Goal: Find specific page/section: Find specific page/section

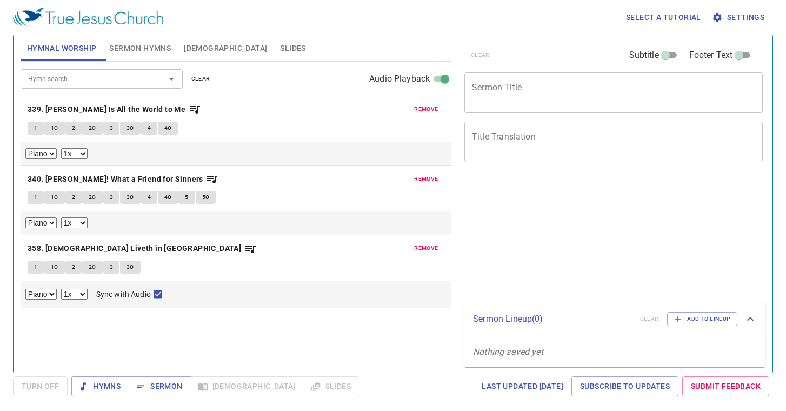
select select "1"
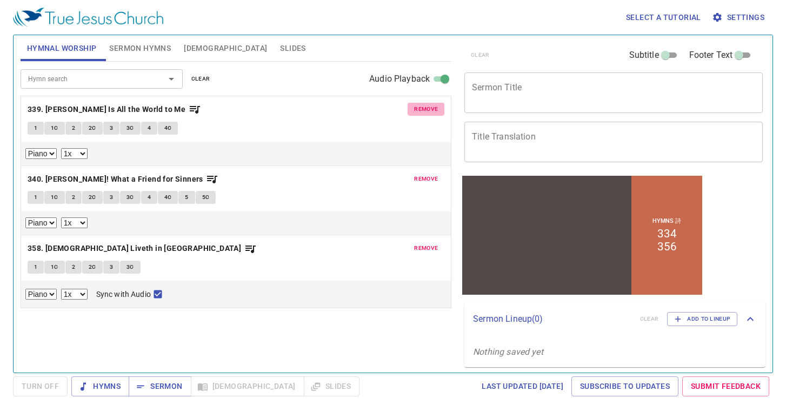
click at [423, 107] on span "remove" at bounding box center [426, 109] width 24 height 10
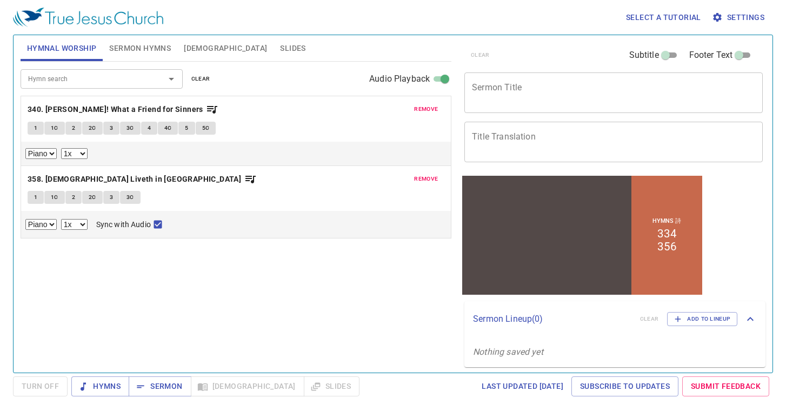
click at [423, 107] on span "remove" at bounding box center [426, 109] width 24 height 10
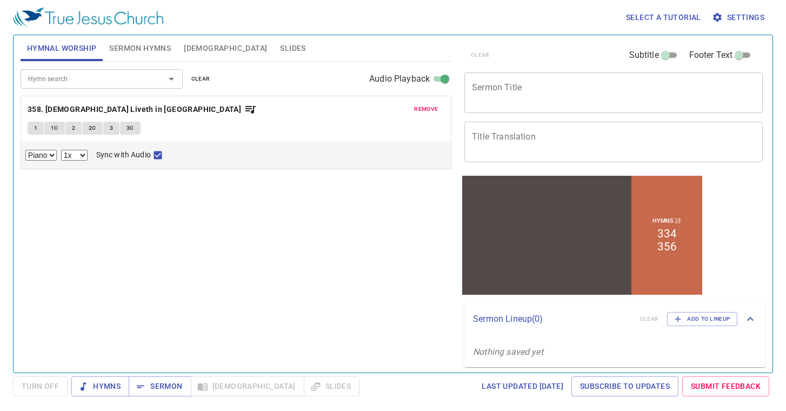
click at [423, 107] on span "remove" at bounding box center [426, 109] width 24 height 10
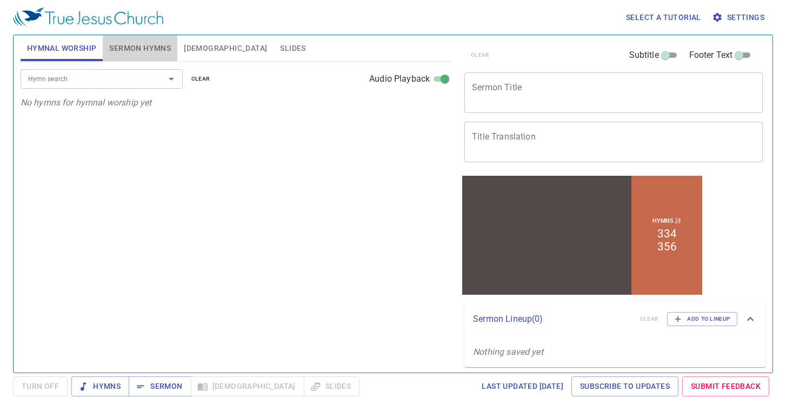
click at [153, 55] on button "Sermon Hymns" at bounding box center [140, 48] width 75 height 26
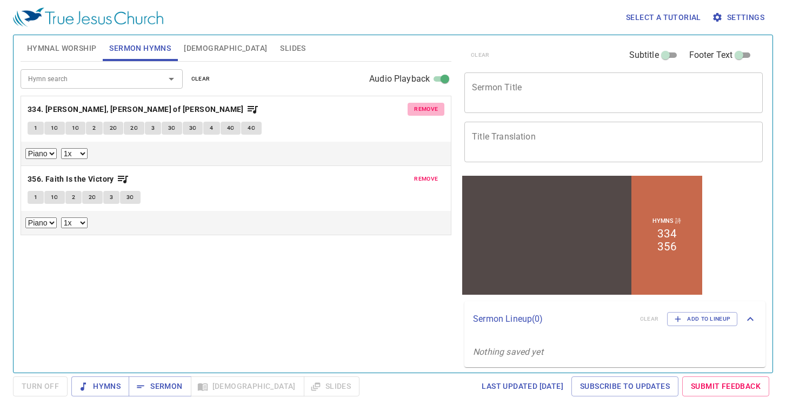
click at [436, 109] on span "remove" at bounding box center [426, 109] width 24 height 10
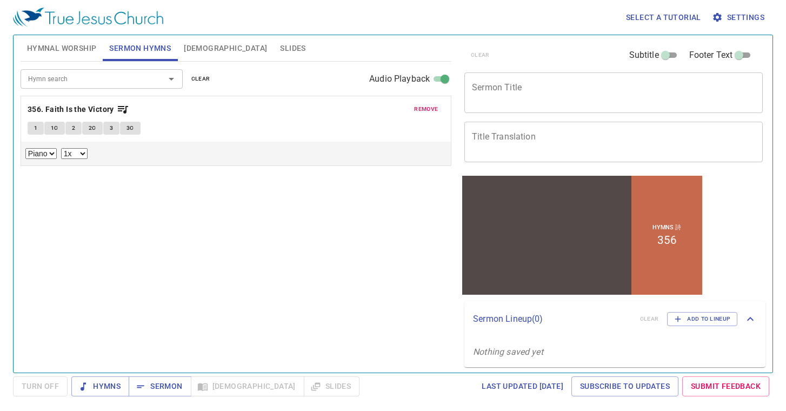
click at [436, 108] on span "remove" at bounding box center [426, 109] width 24 height 10
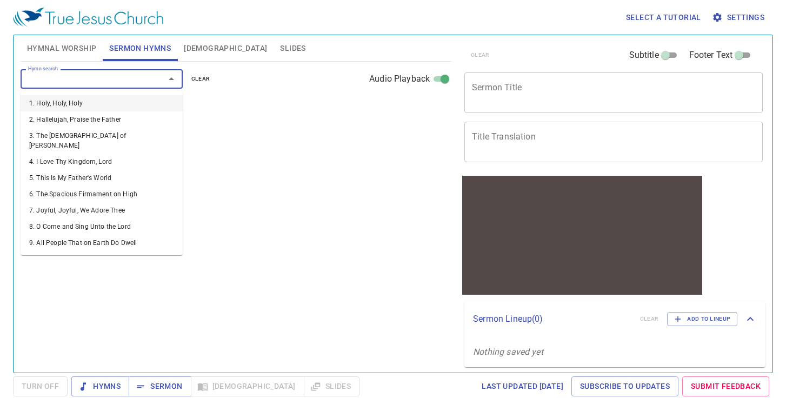
click at [132, 76] on input "Hymn search" at bounding box center [86, 78] width 124 height 12
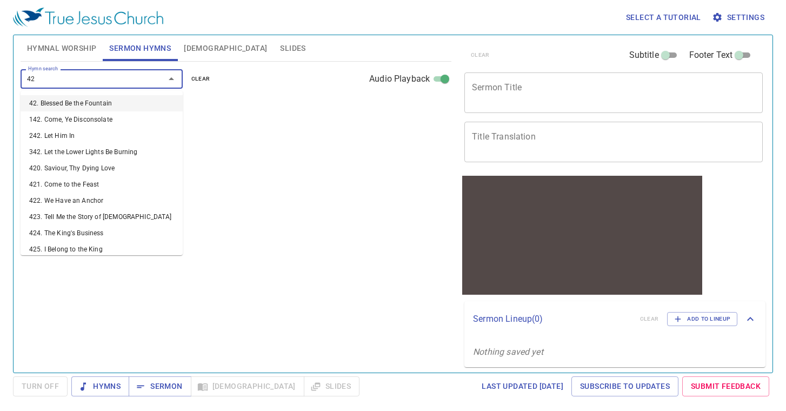
type input "429"
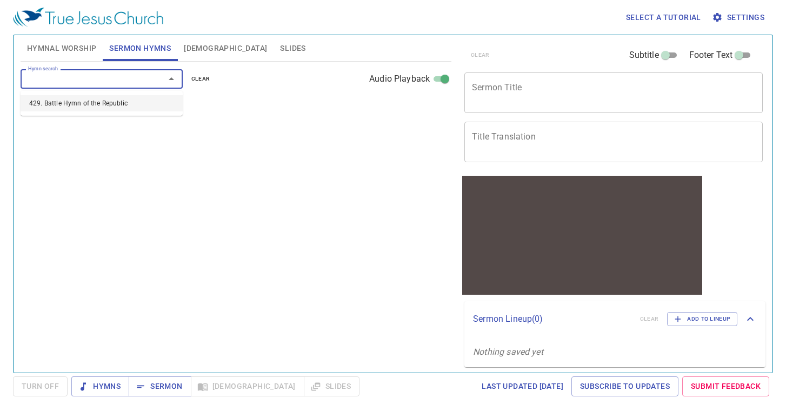
select select "1"
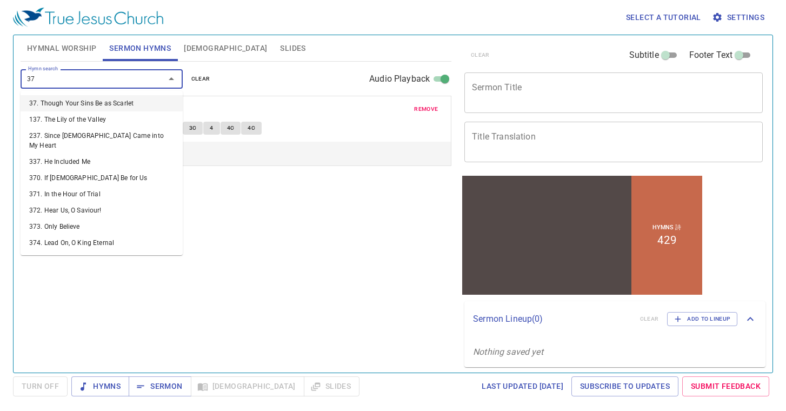
type input "379"
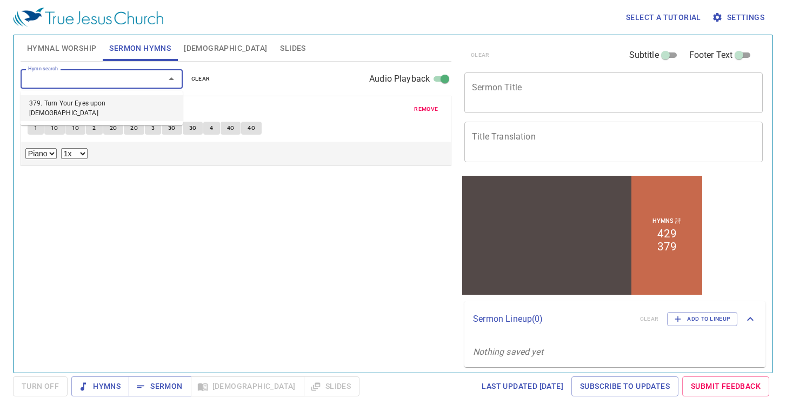
select select "1"
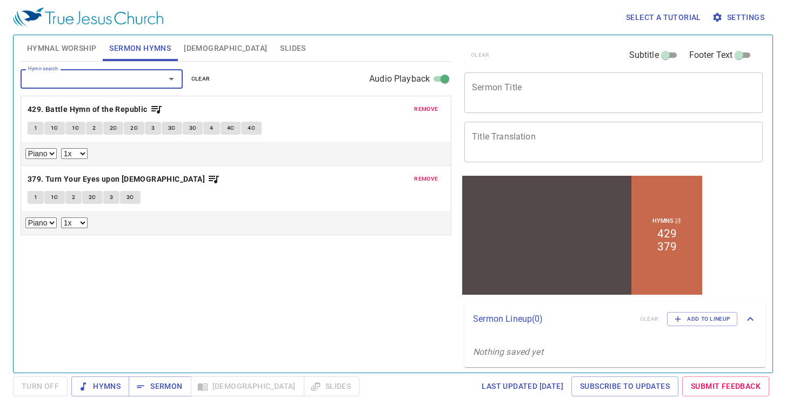
click at [62, 53] on span "Hymnal Worship" at bounding box center [62, 49] width 70 height 14
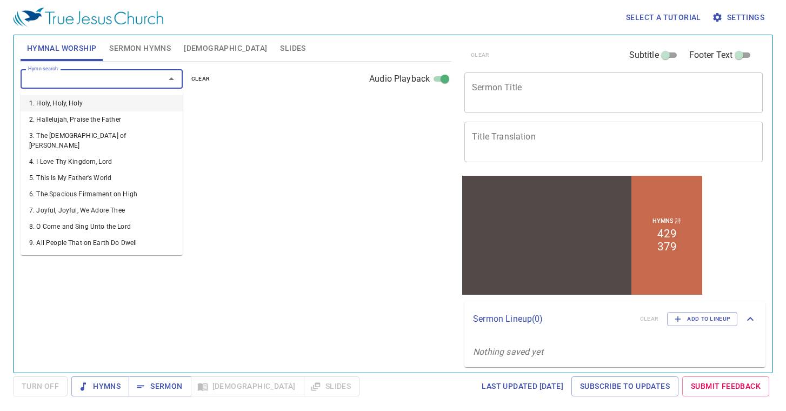
click at [137, 77] on input "Hymn search" at bounding box center [86, 78] width 124 height 12
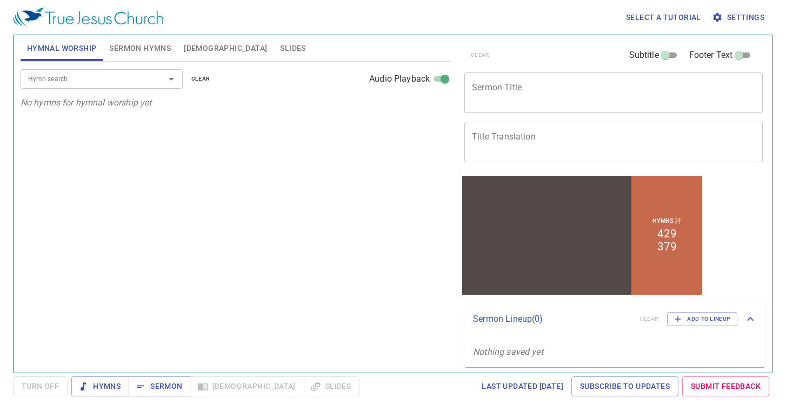
click at [228, 141] on div "Hymn search Hymn search clear Audio Playback No hymns for hymnal worship yet" at bounding box center [236, 213] width 431 height 302
click at [145, 68] on div "Hymn search Hymn search clear Audio Playback" at bounding box center [236, 79] width 431 height 35
click at [145, 88] on div "Hymn search" at bounding box center [102, 78] width 162 height 19
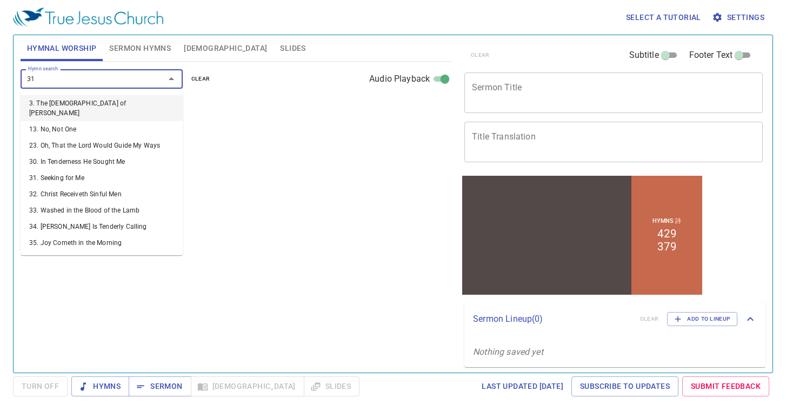
type input "311"
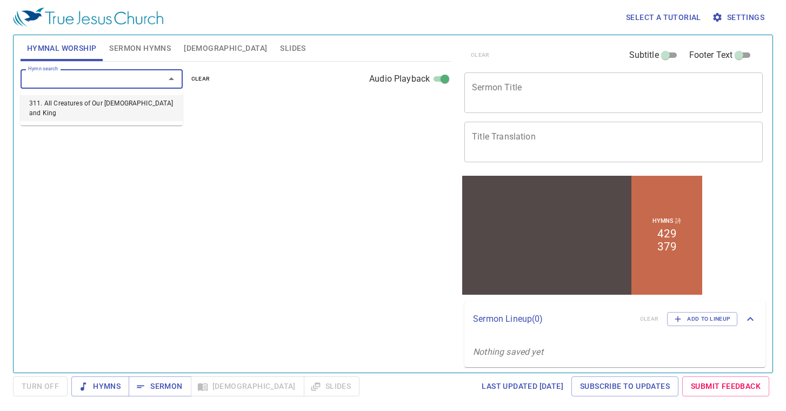
select select "1"
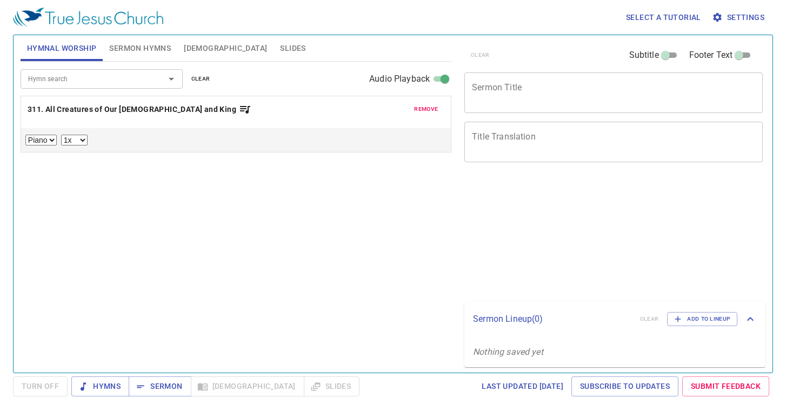
select select "1"
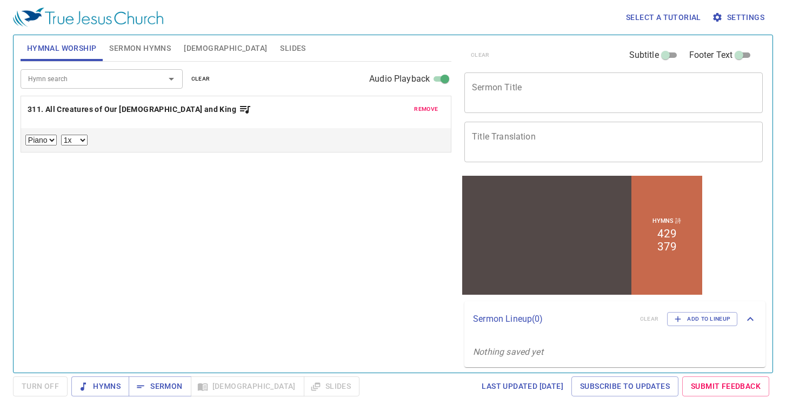
click at [35, 125] on div "remove 311. All Creatures of Our God and King Piano 0.6x 0.7x 0.8x 0.9x 1x 1.1x…" at bounding box center [236, 124] width 430 height 56
click at [48, 122] on div at bounding box center [236, 123] width 417 height 2
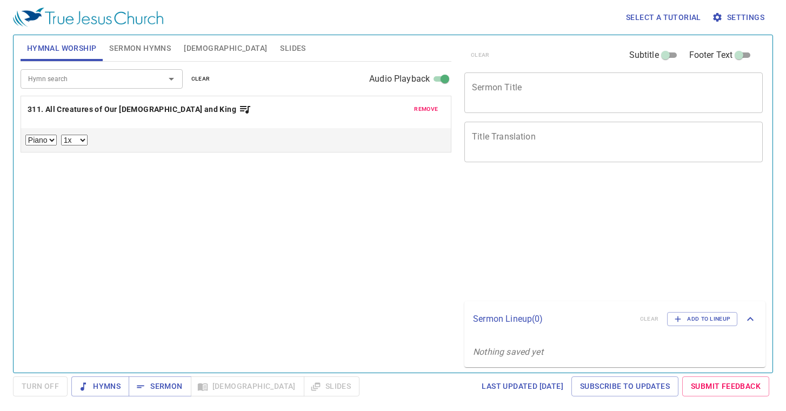
select select "1"
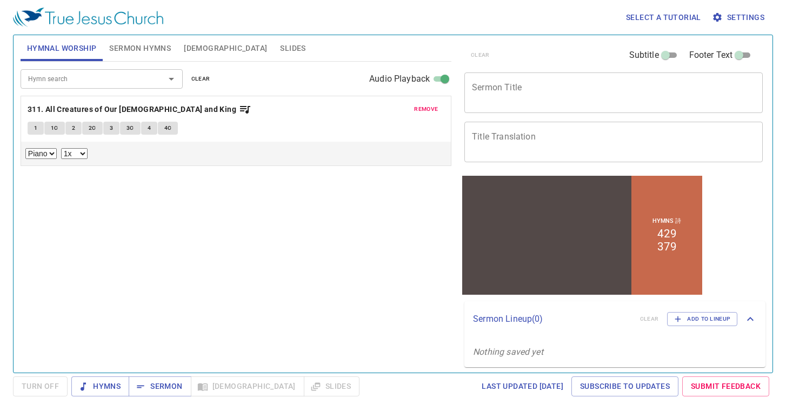
click at [35, 130] on span "1" at bounding box center [35, 128] width 3 height 10
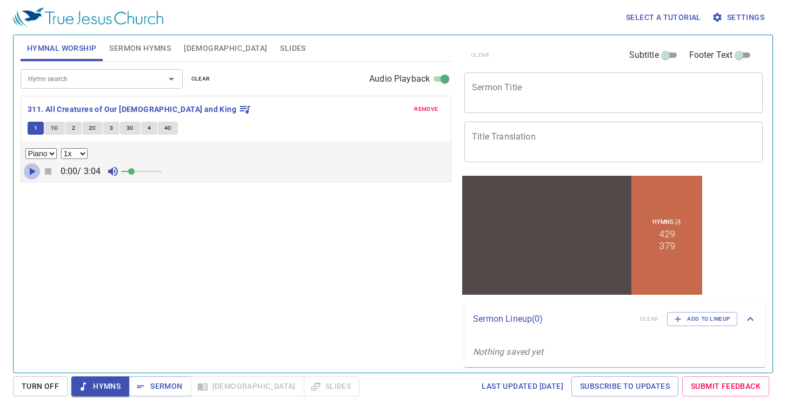
click at [29, 168] on icon "button" at bounding box center [31, 171] width 13 height 13
click at [135, 171] on span at bounding box center [131, 171] width 6 height 6
click at [69, 81] on input "Hymn search" at bounding box center [86, 78] width 124 height 12
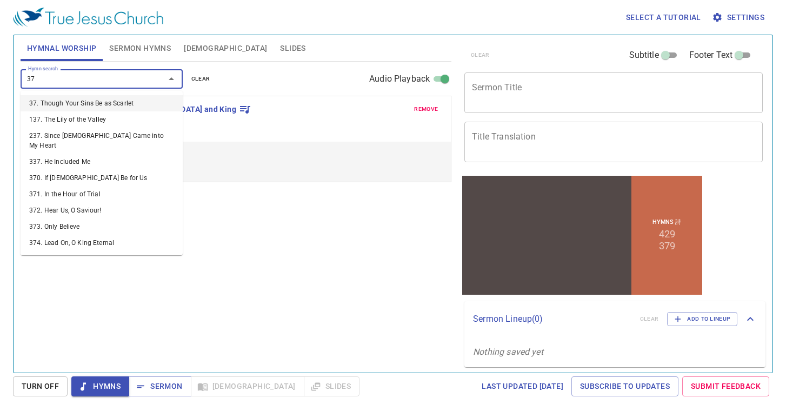
type input "376"
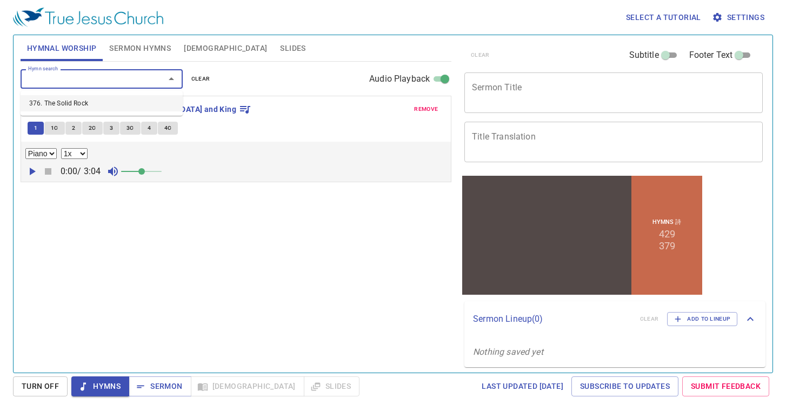
select select "1"
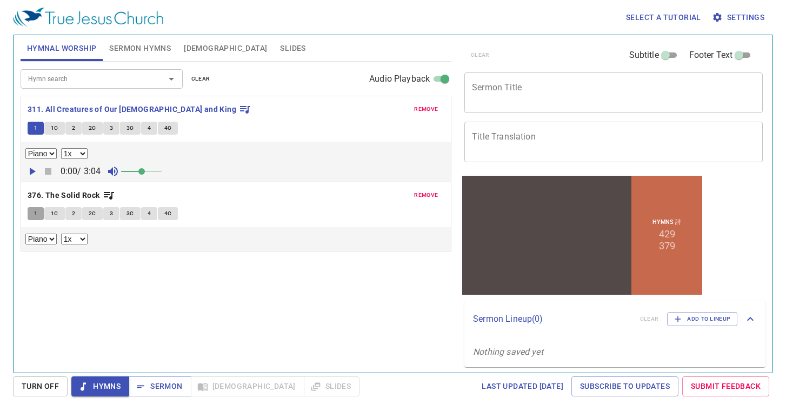
click at [37, 220] on button "1" at bounding box center [36, 213] width 16 height 13
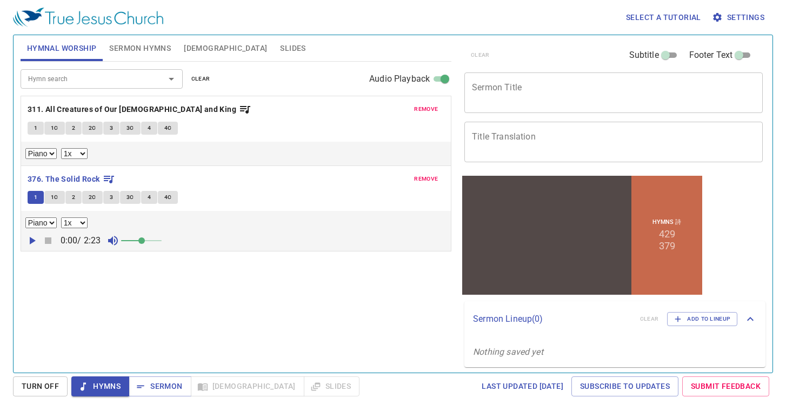
click at [31, 245] on icon "button" at bounding box center [31, 240] width 13 height 13
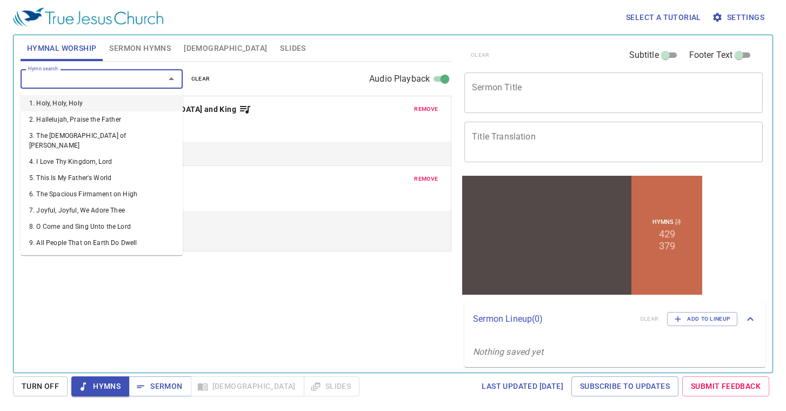
click at [83, 78] on input "Hymn search" at bounding box center [86, 78] width 124 height 12
type input "403"
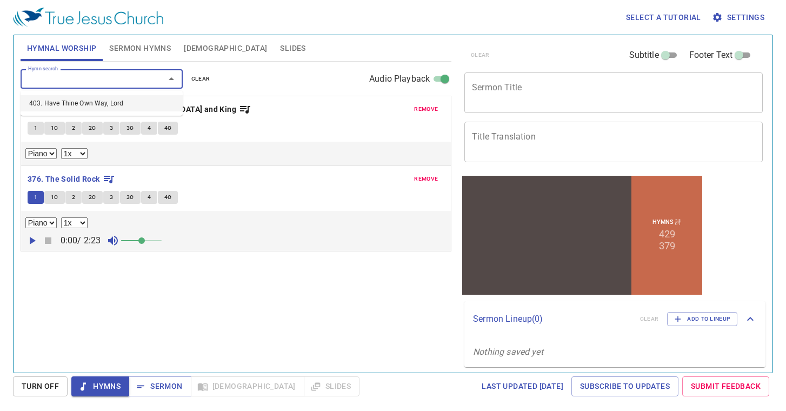
select select "1"
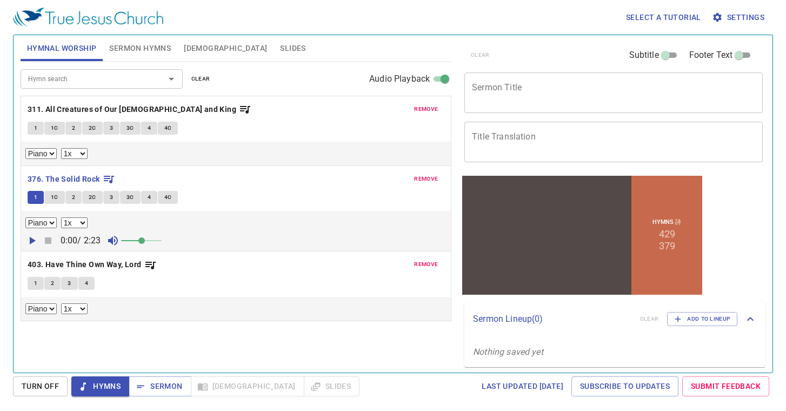
click at [35, 276] on div "remove 403. Have Thine Own Way, Lord 1 2 3 4 Piano 0.6x 0.7x 0.8x 0.9x 1x 1.1x …" at bounding box center [236, 285] width 430 height 69
click at [37, 289] on button "1" at bounding box center [36, 283] width 16 height 13
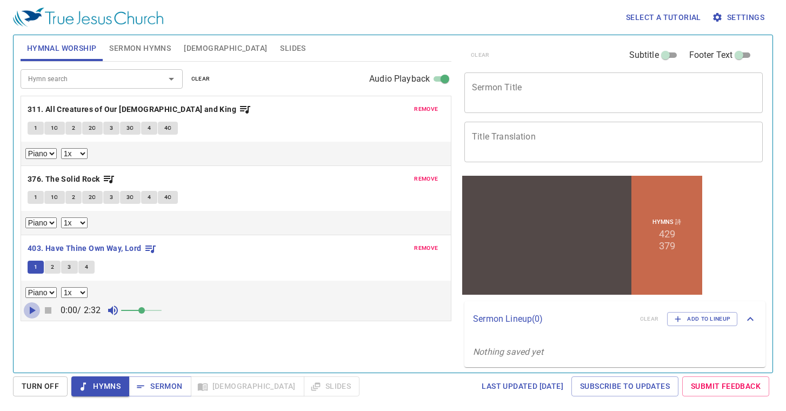
click at [32, 314] on icon "button" at bounding box center [31, 310] width 13 height 13
click at [168, 44] on span "Sermon Hymns" at bounding box center [140, 49] width 62 height 14
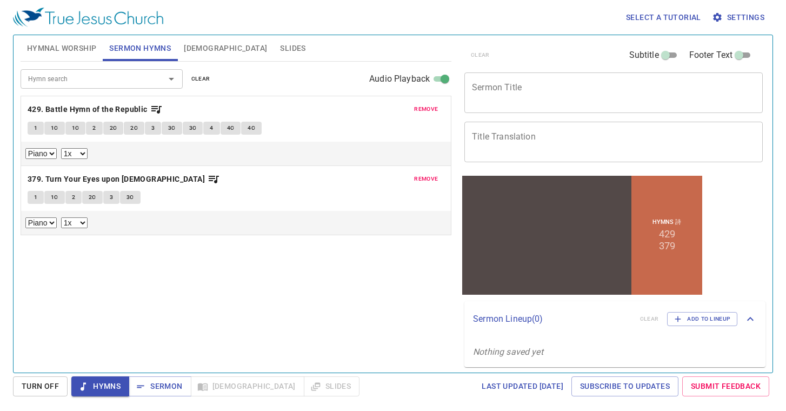
click at [37, 124] on span "1" at bounding box center [35, 128] width 3 height 10
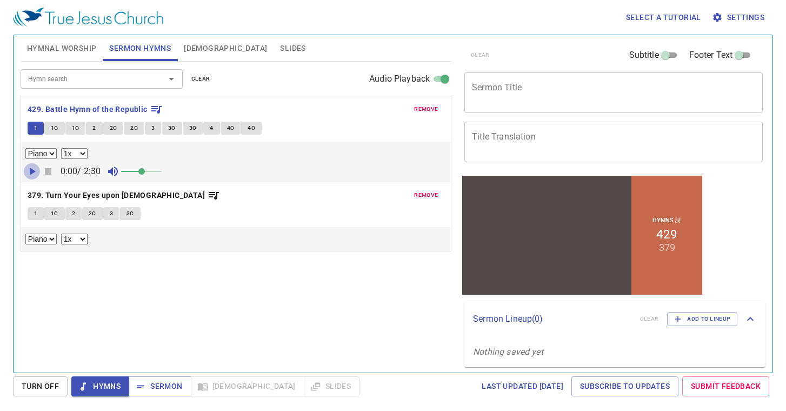
click at [35, 169] on icon "button" at bounding box center [31, 171] width 13 height 13
click at [70, 155] on select "0.6x 0.7x 0.8x 0.9x 1x 1.1x 1.2x 1.3x 1.4x 1.5x 1.7x 2x" at bounding box center [74, 153] width 26 height 11
click at [61, 148] on select "0.6x 0.7x 0.8x 0.9x 1x 1.1x 1.2x 1.3x 1.4x 1.5x 1.7x 2x" at bounding box center [74, 153] width 26 height 11
click at [71, 155] on select "0.6x 0.7x 0.8x 0.9x 1x 1.1x 1.2x 1.3x 1.4x 1.5x 1.7x 2x" at bounding box center [74, 153] width 26 height 11
select select "1"
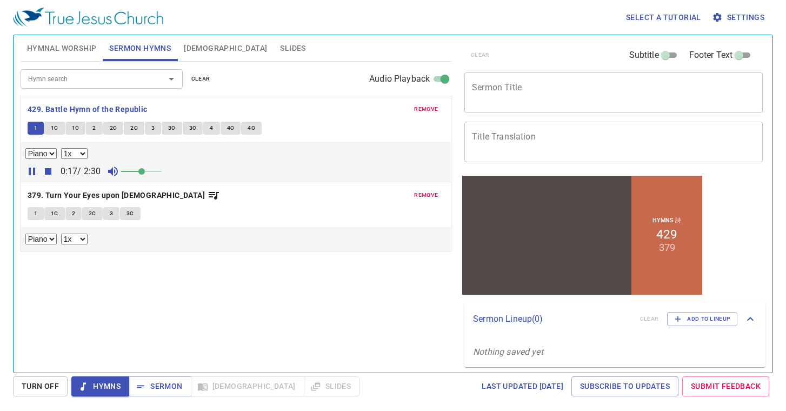
click at [61, 148] on select "0.6x 0.7x 0.8x 0.9x 1x 1.1x 1.2x 1.3x 1.4x 1.5x 1.7x 2x" at bounding box center [74, 153] width 26 height 11
click at [215, 155] on div "Piano 0.6x 0.7x 0.8x 0.9x 1x 1.1x 1.2x 1.3x 1.4x 1.5x 1.7x 2x" at bounding box center [235, 153] width 421 height 11
